Goal: Task Accomplishment & Management: Use online tool/utility

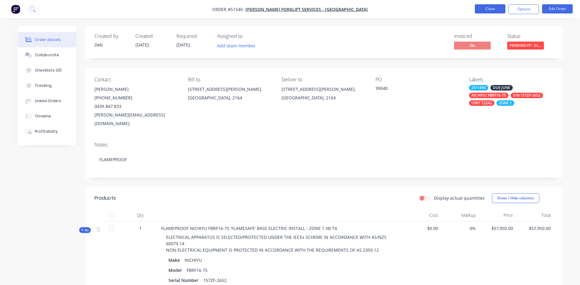
click at [483, 8] on button "Close" at bounding box center [490, 8] width 31 height 9
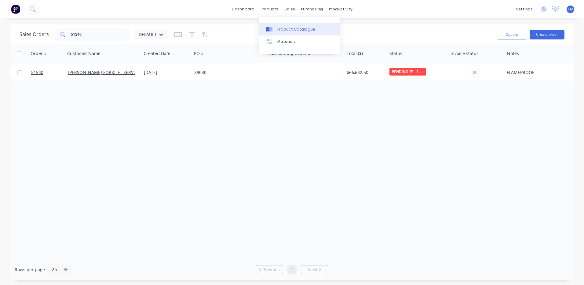
click at [276, 28] on link "Product Catalogue" at bounding box center [299, 29] width 81 height 12
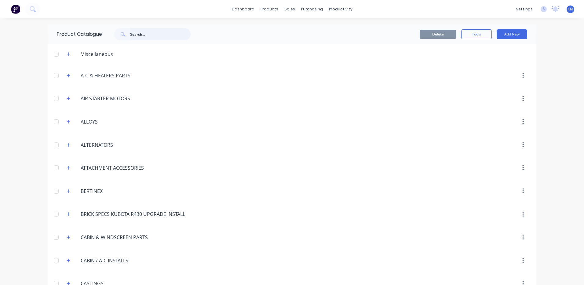
click at [137, 32] on input "text" at bounding box center [160, 34] width 61 height 12
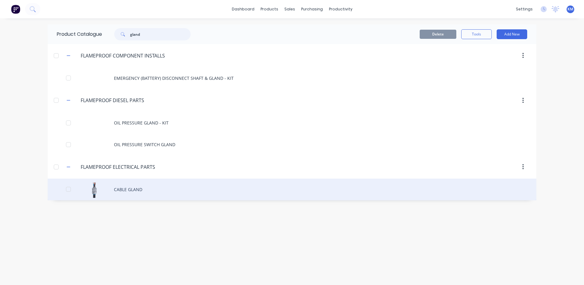
type input "gland"
click at [198, 194] on div "CABLE GLAND" at bounding box center [292, 189] width 489 height 22
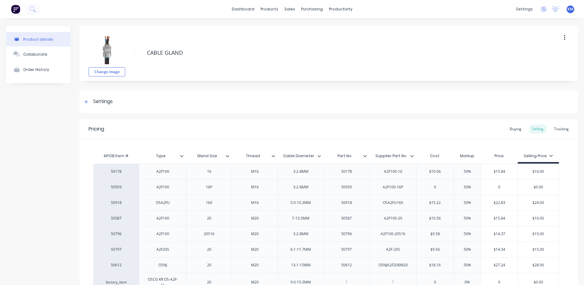
type textarea "x"
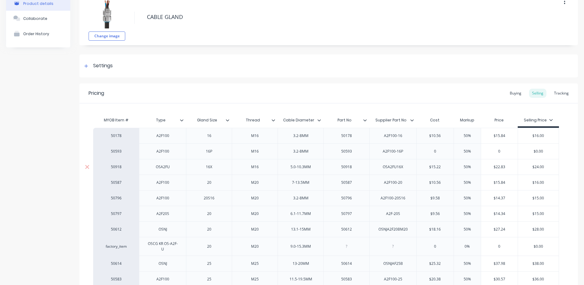
scroll to position [153, 0]
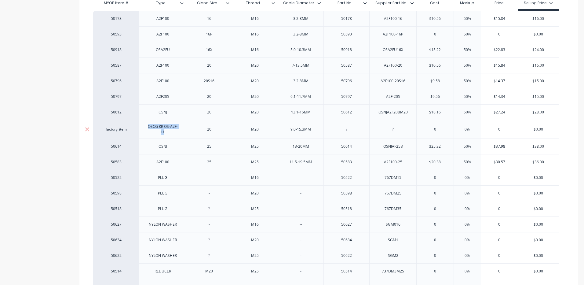
drag, startPoint x: 172, startPoint y: 135, endPoint x: 127, endPoint y: 124, distance: 46.0
click at [127, 124] on div "factory_item OSCG KR OS-A2F-U 20 M20 9.0-15.3MM 0 0% 0 $0.00" at bounding box center [326, 129] width 466 height 19
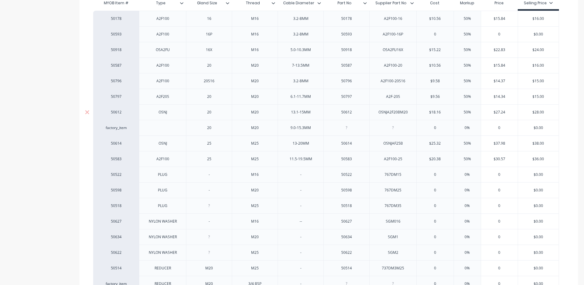
type textarea "x"
drag, startPoint x: 163, startPoint y: 111, endPoint x: 155, endPoint y: 111, distance: 8.9
click at [155, 111] on div "OSNJ" at bounding box center [162, 112] width 31 height 8
paste div
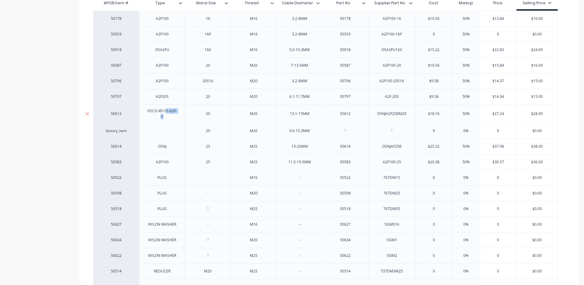
drag, startPoint x: 165, startPoint y: 111, endPoint x: 176, endPoint y: 119, distance: 13.5
click at [176, 119] on div "OSCG KR OS-A2F-U" at bounding box center [162, 113] width 41 height 13
drag, startPoint x: 173, startPoint y: 112, endPoint x: 167, endPoint y: 113, distance: 6.4
click at [164, 114] on div "OSCG KR OS-A2F-U" at bounding box center [162, 113] width 41 height 13
drag, startPoint x: 165, startPoint y: 112, endPoint x: 171, endPoint y: 115, distance: 6.7
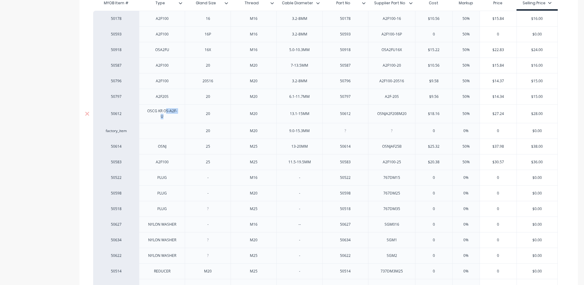
click at [177, 120] on div "OSCG KR OS-A2F-U" at bounding box center [162, 113] width 46 height 19
click at [170, 115] on div "OSCG KR OS-A2F-U" at bounding box center [162, 113] width 41 height 13
drag, startPoint x: 163, startPoint y: 111, endPoint x: 169, endPoint y: 120, distance: 11.3
click at [170, 121] on div "OSCG KR OS-A2F-U" at bounding box center [162, 113] width 46 height 19
copy div "OS-A2F-U"
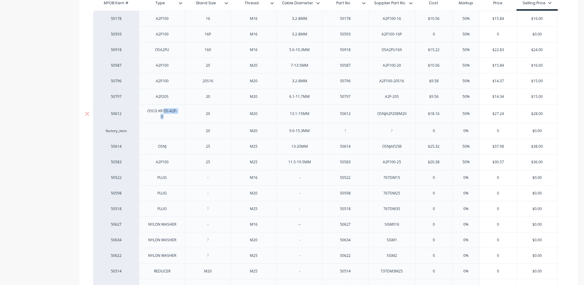
type textarea "x"
drag, startPoint x: 374, startPoint y: 116, endPoint x: 360, endPoint y: 118, distance: 14.4
click at [360, 118] on div "50612 OSCG KR OS-A2F-U 20 M20 13.1-15MM 50612 OSNJA2F20BM20 $18.16 50% $27.24 $…" at bounding box center [326, 113] width 466 height 19
paste div
click at [565, 119] on div "MYOB Item # Type Gland Size Thread Cable Diameter Part No Supplier Part No Cost…" at bounding box center [328, 179] width 499 height 386
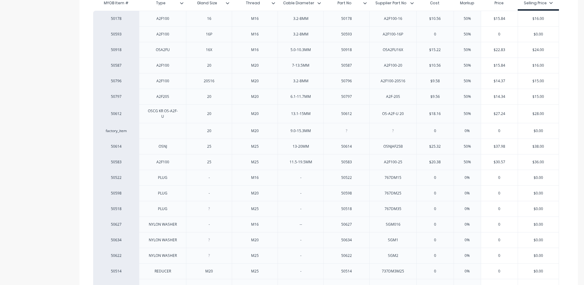
type textarea "x"
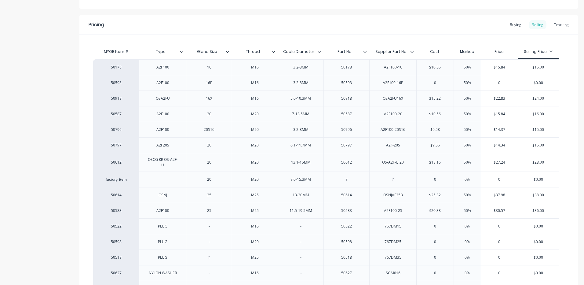
scroll to position [31, 0]
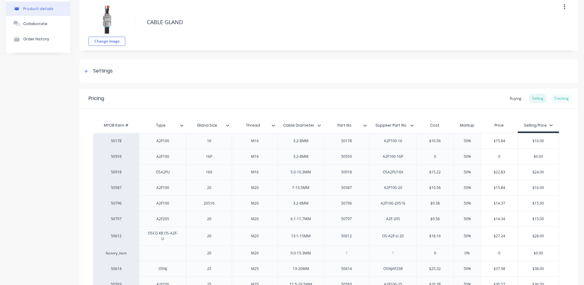
click at [560, 97] on div "Tracking" at bounding box center [561, 98] width 21 height 9
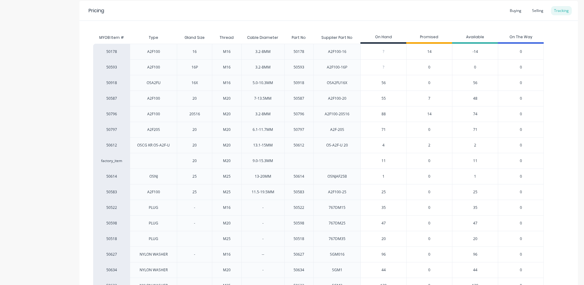
scroll to position [122, 0]
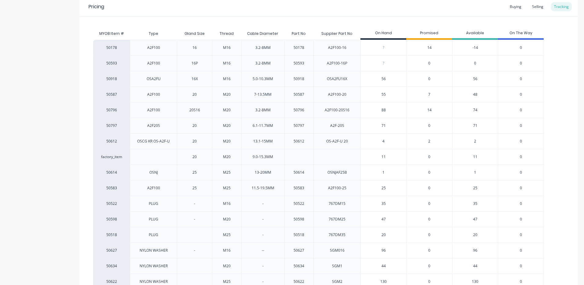
click at [383, 139] on input "4" at bounding box center [384, 141] width 46 height 6
type input "15"
type textarea "x"
type input "15"
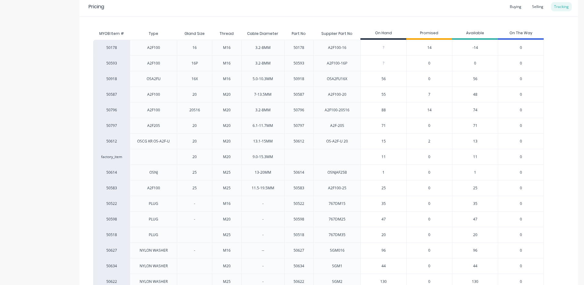
click at [386, 156] on input "11" at bounding box center [384, 157] width 46 height 6
click at [385, 158] on input "11" at bounding box center [384, 157] width 46 height 6
click at [384, 156] on input "11" at bounding box center [384, 157] width 46 height 6
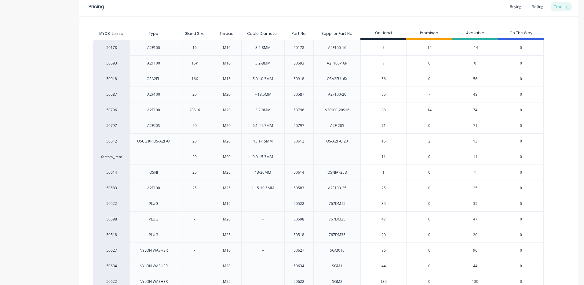
click at [384, 156] on input "11" at bounding box center [384, 157] width 46 height 6
type input "0"
type textarea "x"
type input "0"
drag, startPoint x: 274, startPoint y: 154, endPoint x: 254, endPoint y: 157, distance: 20.7
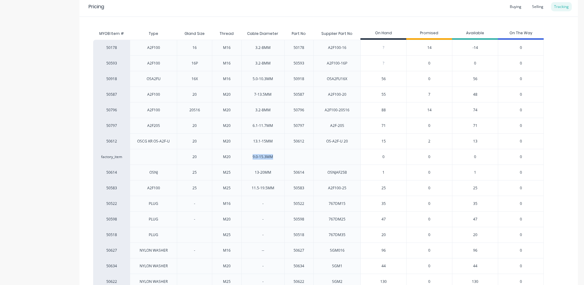
click at [248, 157] on div "9.0-15.3MM" at bounding box center [263, 156] width 30 height 15
copy div "9.0-15.3MM"
drag, startPoint x: 273, startPoint y: 139, endPoint x: 248, endPoint y: 140, distance: 24.5
click at [248, 140] on div "13.1-15MM" at bounding box center [262, 141] width 29 height 15
click at [275, 145] on div "13.1-15MM" at bounding box center [262, 141] width 29 height 15
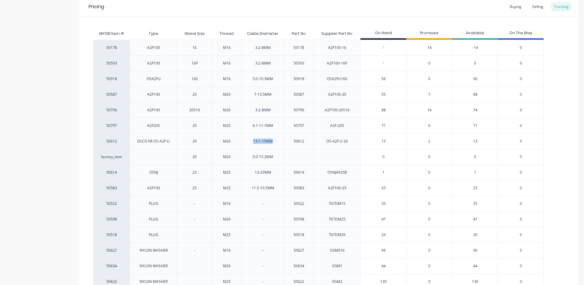
drag, startPoint x: 272, startPoint y: 140, endPoint x: 249, endPoint y: 141, distance: 23.3
click at [249, 141] on div "13.1-15MM" at bounding box center [262, 141] width 29 height 15
click at [270, 154] on div "9.0-15.3MM" at bounding box center [263, 156] width 30 height 15
click at [273, 154] on div "9.0-15.3MM" at bounding box center [263, 157] width 20 height 6
drag, startPoint x: 273, startPoint y: 155, endPoint x: 246, endPoint y: 154, distance: 27.2
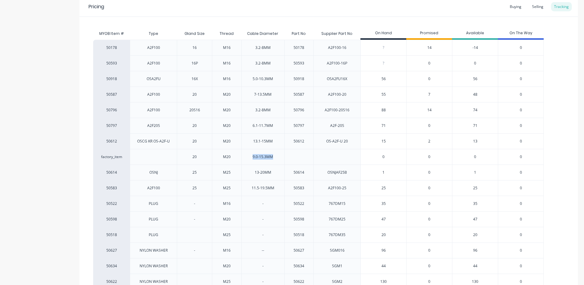
click at [246, 154] on div "9.0-15.3MM" at bounding box center [262, 157] width 43 height 16
copy div "9.0-15.3MM"
drag, startPoint x: 277, startPoint y: 140, endPoint x: 248, endPoint y: 140, distance: 30.0
click at [248, 140] on div "13.1-15MM" at bounding box center [262, 141] width 43 height 16
drag, startPoint x: 255, startPoint y: 140, endPoint x: 261, endPoint y: 143, distance: 6.6
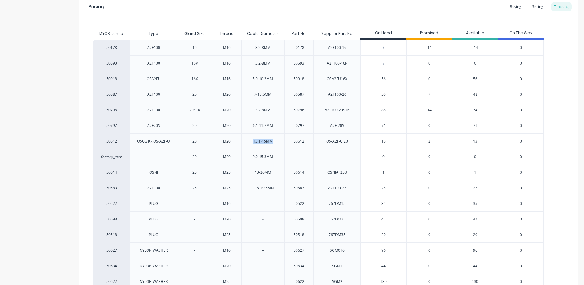
click at [255, 140] on div "13.1-15MM" at bounding box center [263, 141] width 20 height 6
click at [264, 153] on div "9.0-15.3MM" at bounding box center [263, 156] width 30 height 15
click at [261, 140] on div "13.1-15MM" at bounding box center [263, 141] width 20 height 6
click at [272, 142] on div "13.1-15MM" at bounding box center [263, 141] width 20 height 6
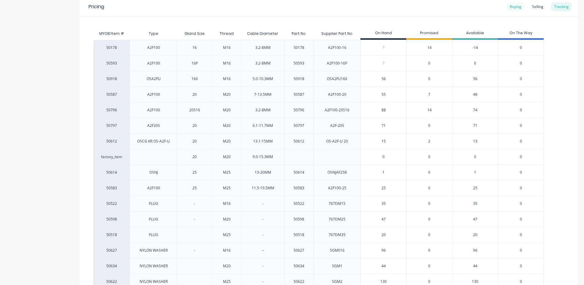
click at [515, 9] on div "Buying" at bounding box center [516, 6] width 18 height 9
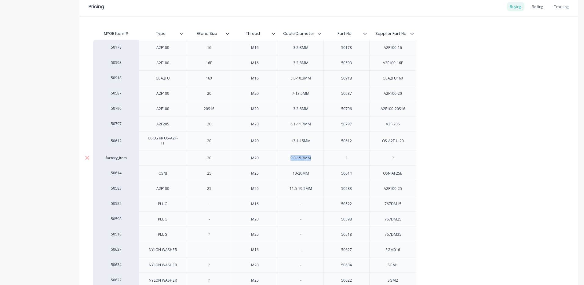
drag, startPoint x: 312, startPoint y: 156, endPoint x: 272, endPoint y: 155, distance: 39.4
click at [272, 155] on div "factory_item 20 M20 9.0-15.3MM" at bounding box center [254, 157] width 323 height 15
copy div "9.0-15.3MM"
type textarea "x"
drag, startPoint x: 310, startPoint y: 142, endPoint x: 274, endPoint y: 143, distance: 36.1
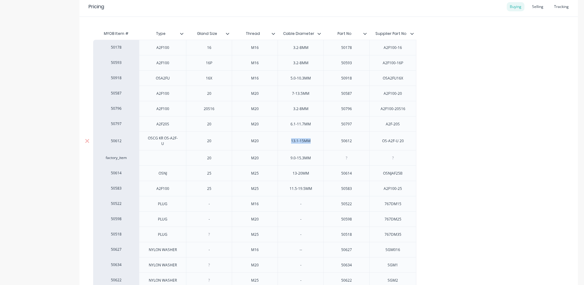
click at [274, 143] on div "50612 OSCG KR OS-A2F-U 20 M20 13.1-15MM 50612 OS-A2F-U 20" at bounding box center [254, 140] width 323 height 19
paste div
click at [88, 156] on icon at bounding box center [87, 158] width 4 height 4
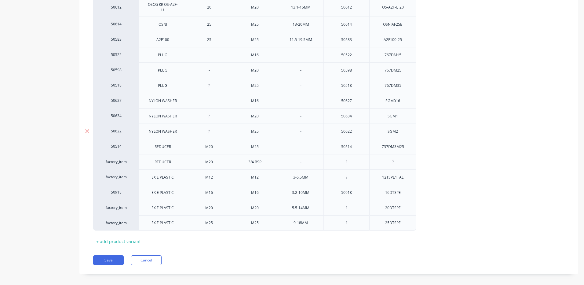
scroll to position [262, 0]
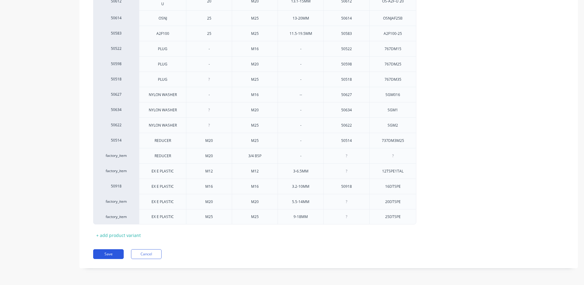
click at [114, 254] on button "Save" at bounding box center [108, 254] width 31 height 10
type textarea "x"
